Goal: Navigation & Orientation: Find specific page/section

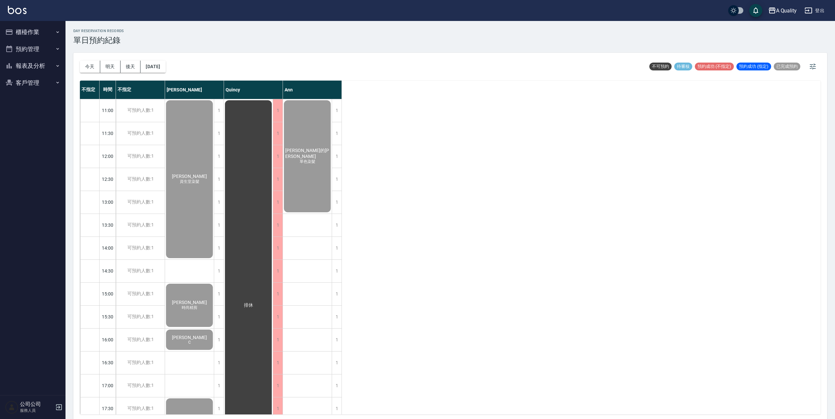
click at [37, 29] on button "櫃檯作業" at bounding box center [33, 32] width 60 height 17
click at [33, 69] on link "帳單列表" at bounding box center [33, 65] width 60 height 15
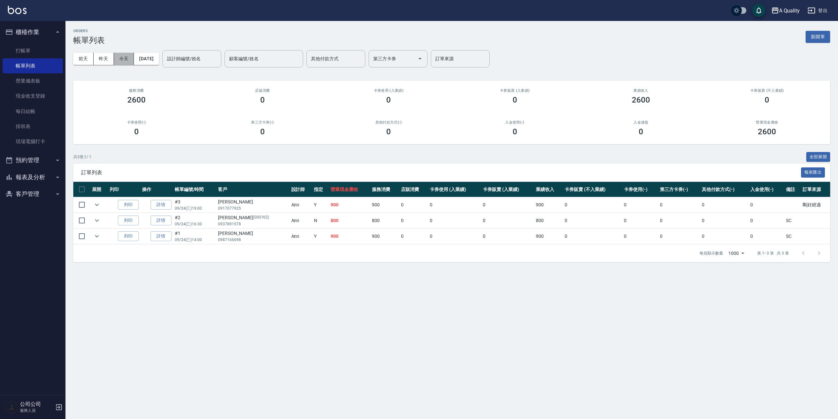
click at [127, 60] on button "今天" at bounding box center [124, 59] width 20 height 12
click at [121, 57] on button "今天" at bounding box center [124, 59] width 20 height 12
click at [31, 155] on button "預約管理" at bounding box center [33, 160] width 60 height 17
click at [37, 187] on link "單日預約紀錄" at bounding box center [33, 193] width 60 height 15
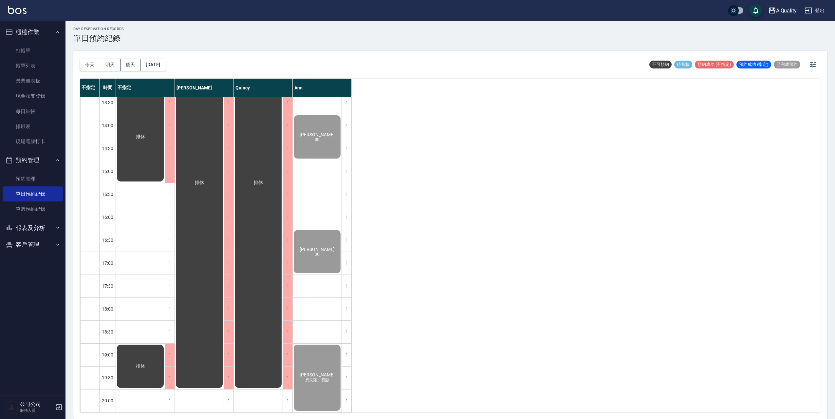
scroll to position [60, 0]
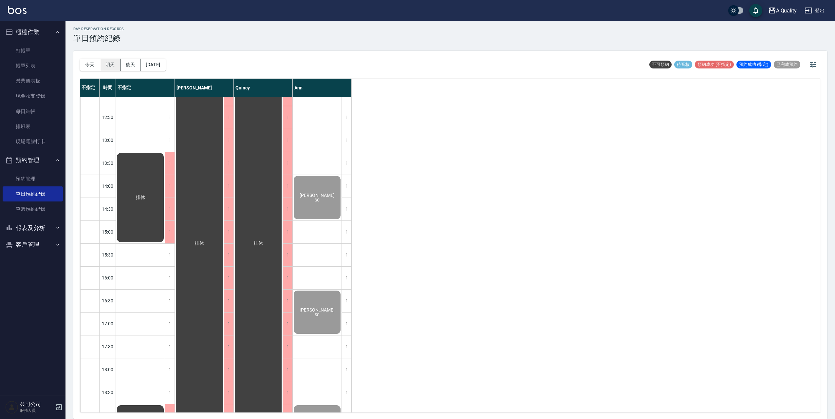
click at [113, 64] on button "明天" at bounding box center [110, 65] width 20 height 12
